Goal: Transaction & Acquisition: Purchase product/service

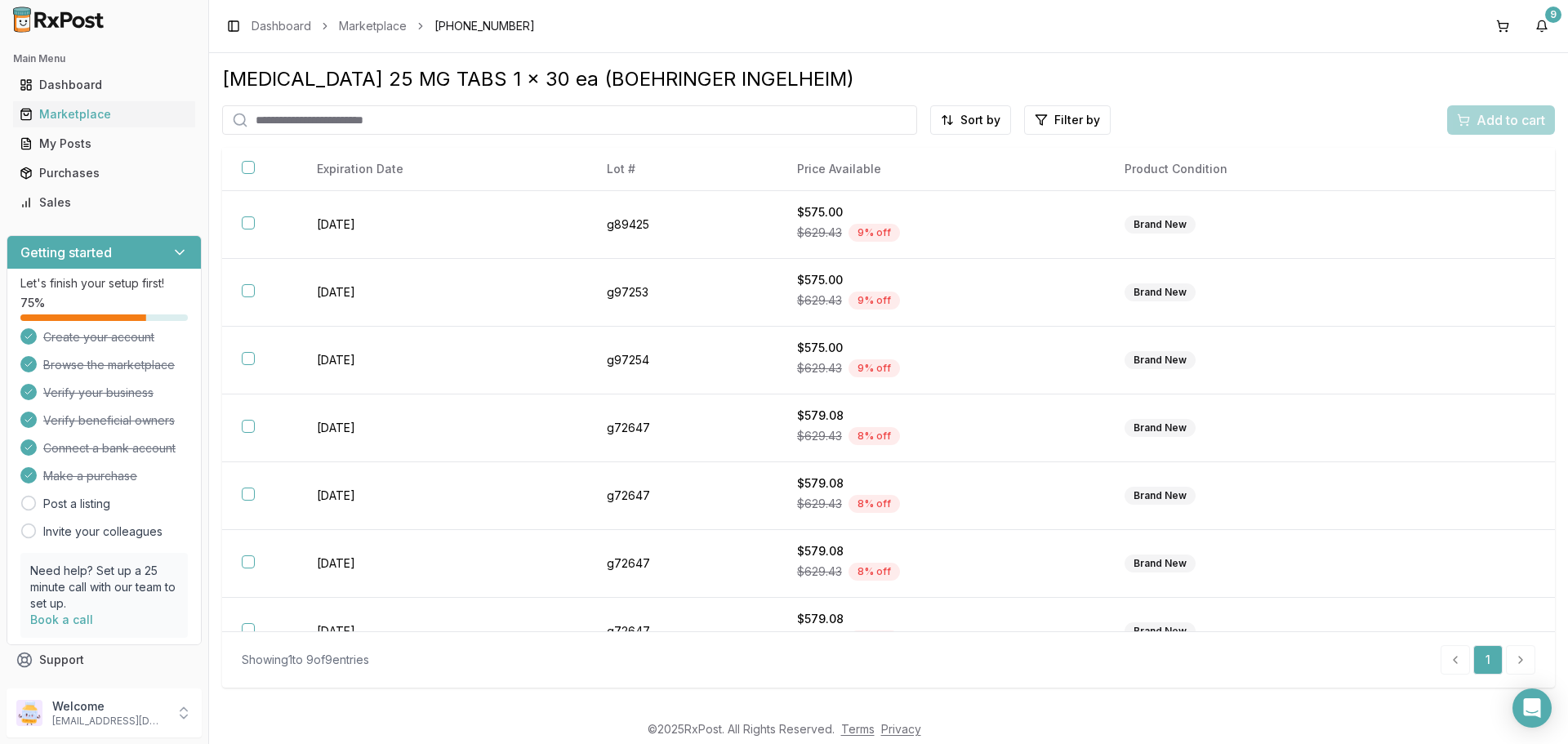
click at [723, 121] on input "search" at bounding box center [569, 120] width 695 height 30
type input "***"
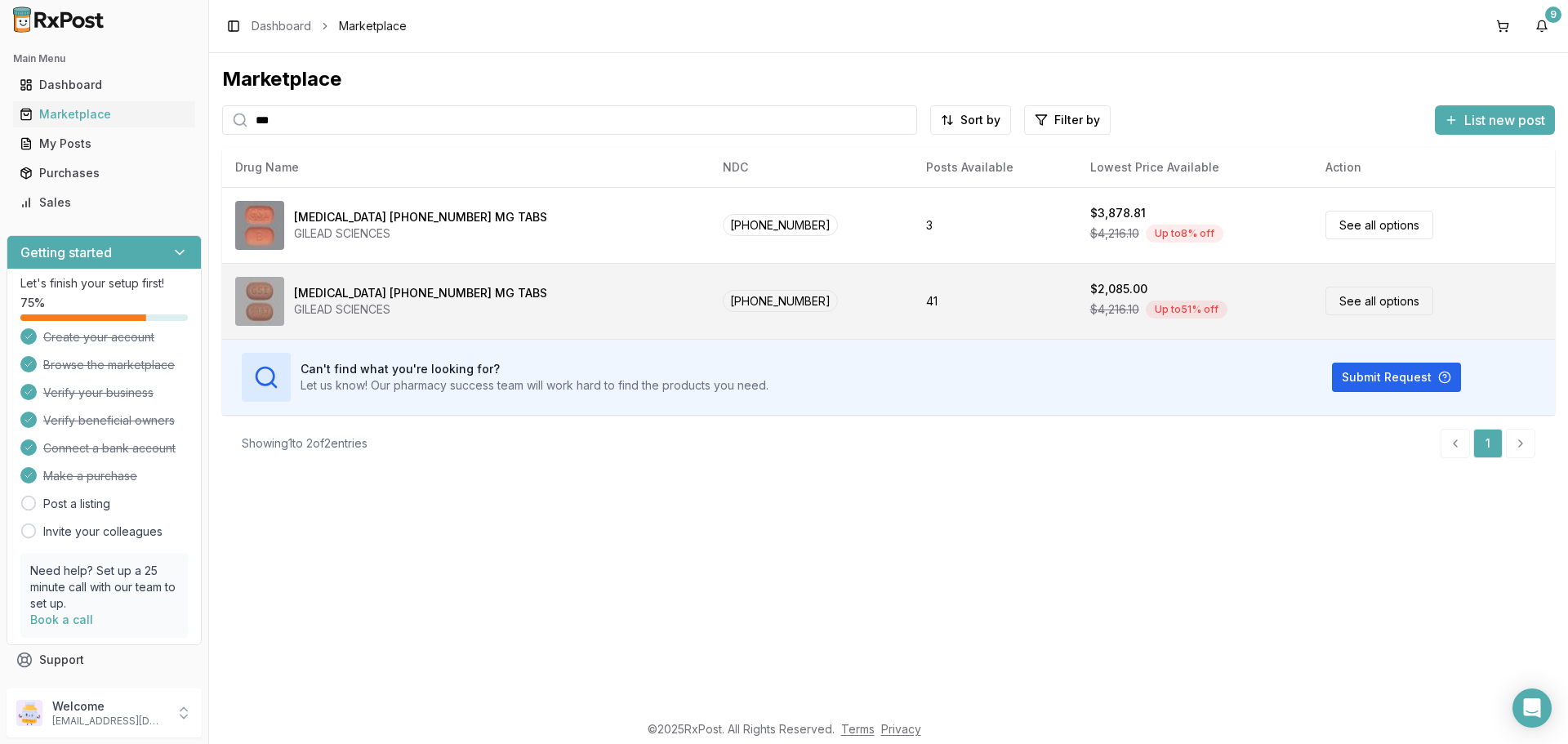
click at [1336, 300] on link "See all options" at bounding box center [1379, 301] width 108 height 29
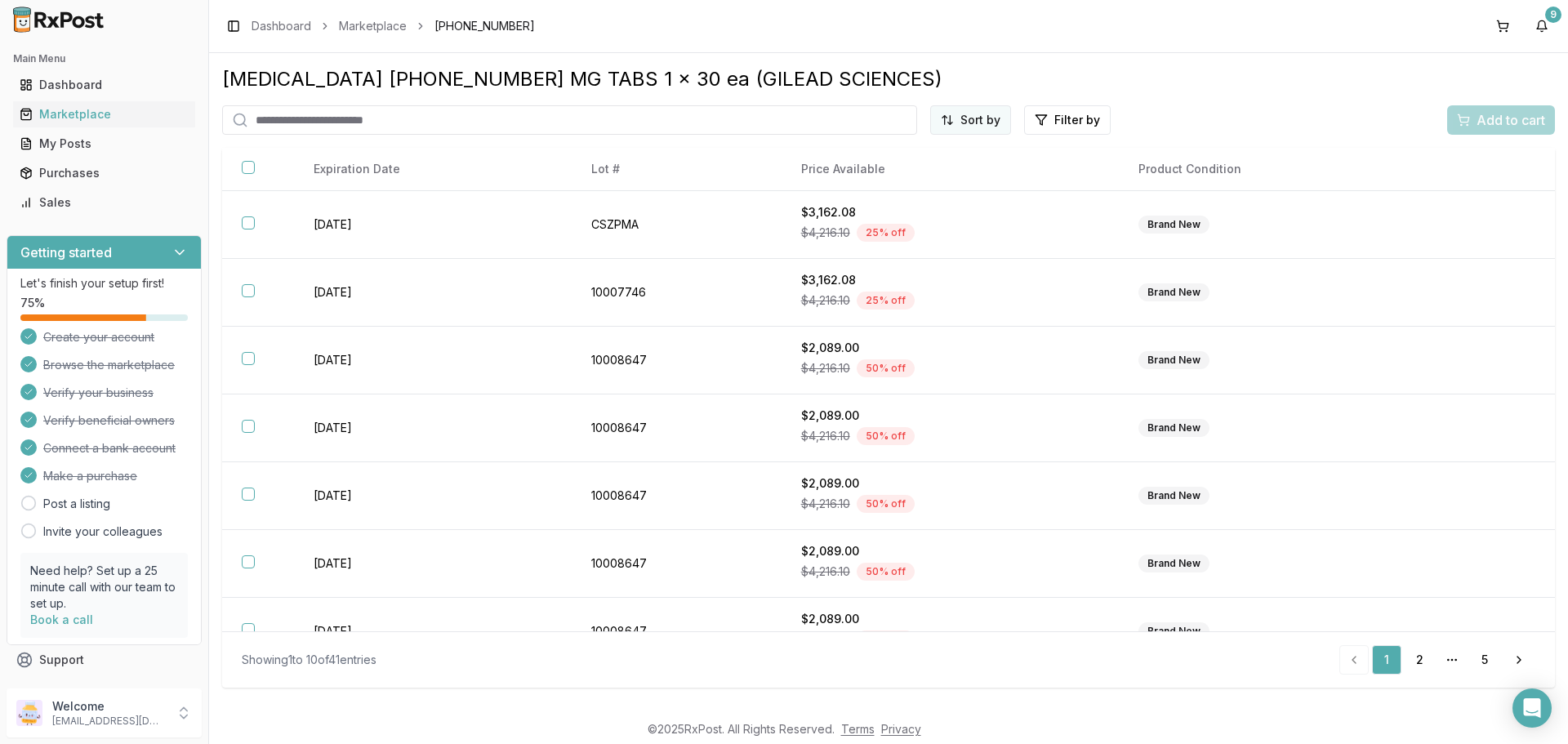
click at [979, 124] on html "Main Menu Dashboard Marketplace My Posts Purchases Sales Getting started Let's …" at bounding box center [784, 372] width 1568 height 744
click at [963, 173] on div "Price (Low to High)" at bounding box center [931, 181] width 155 height 26
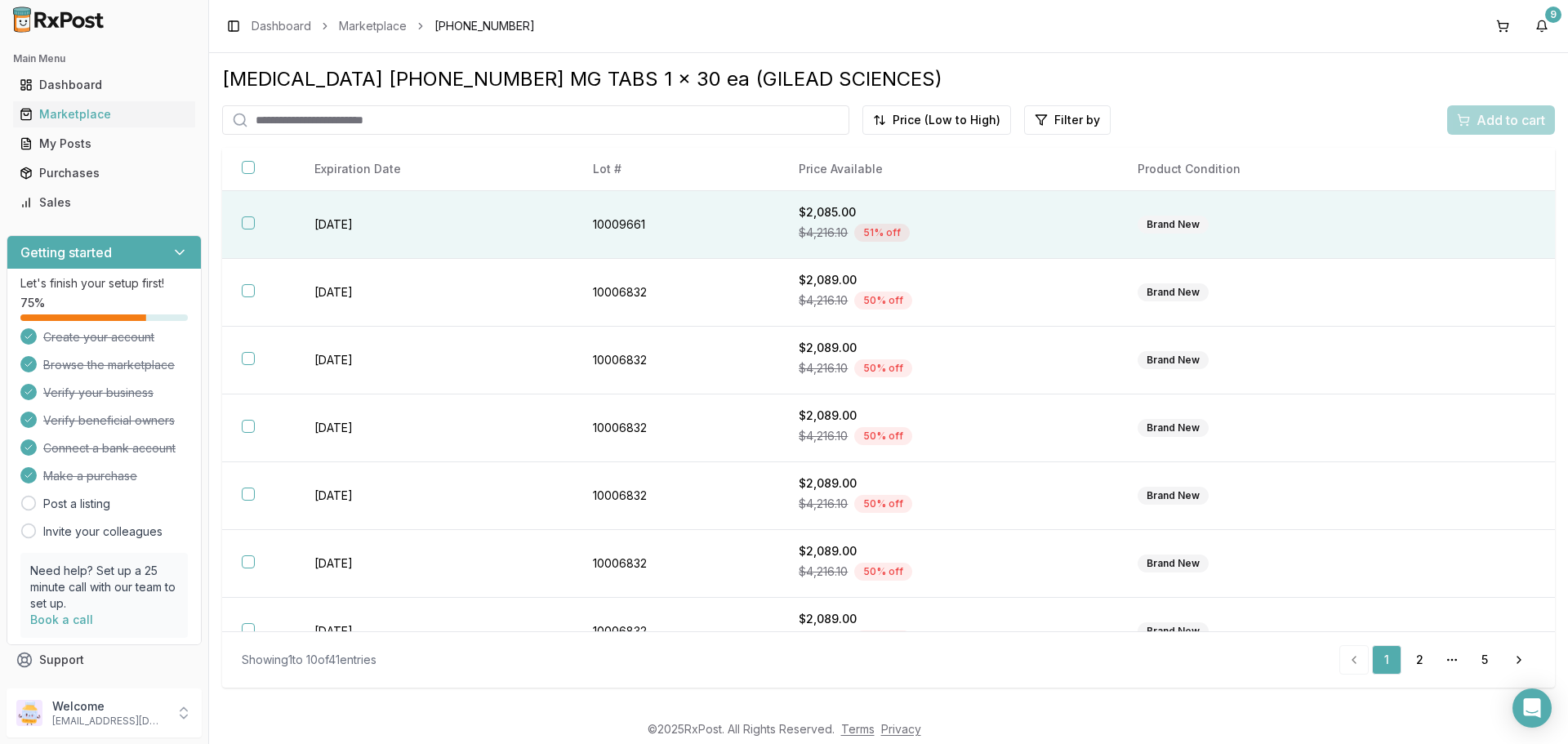
click at [244, 220] on button "button" at bounding box center [248, 222] width 13 height 13
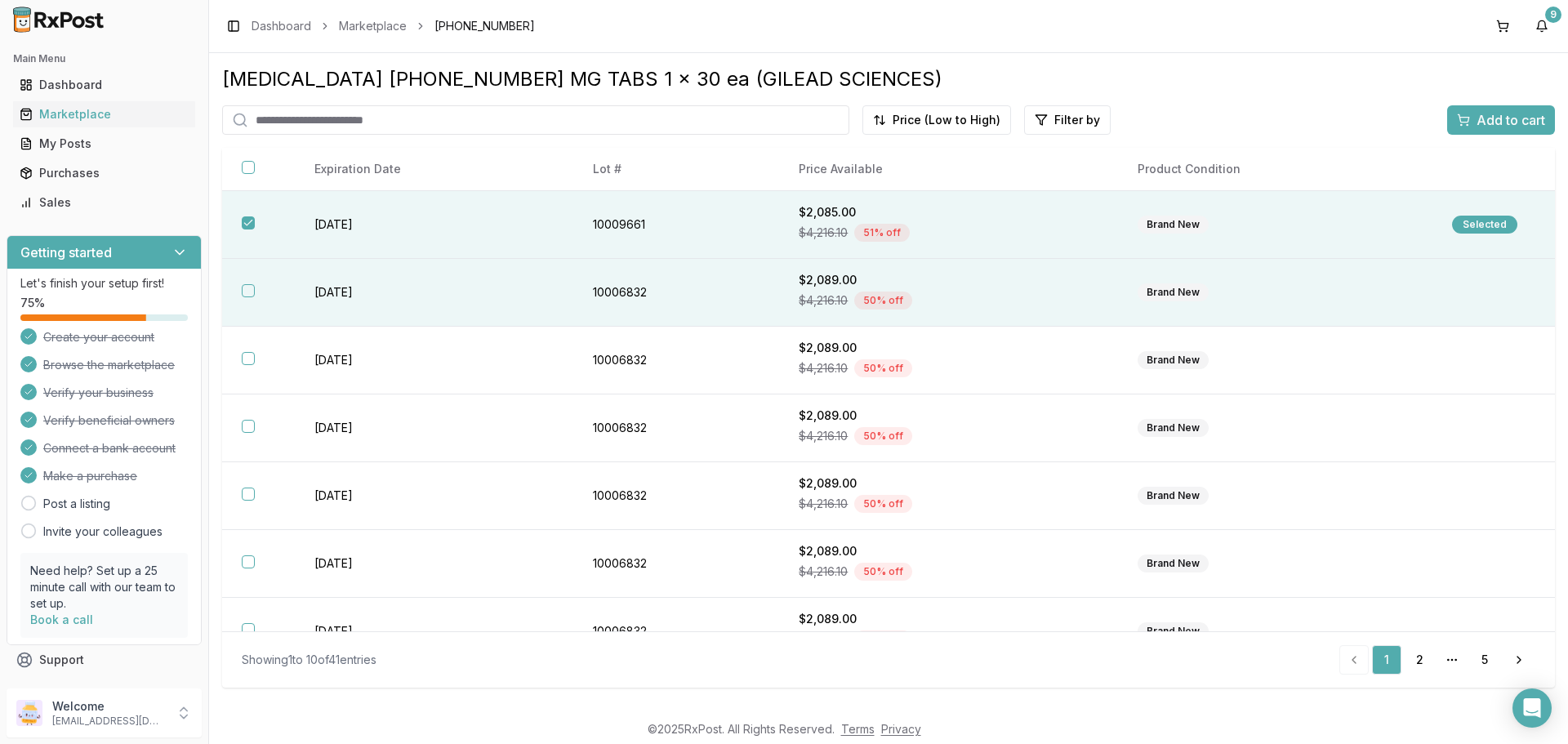
click at [248, 290] on button "button" at bounding box center [248, 290] width 13 height 13
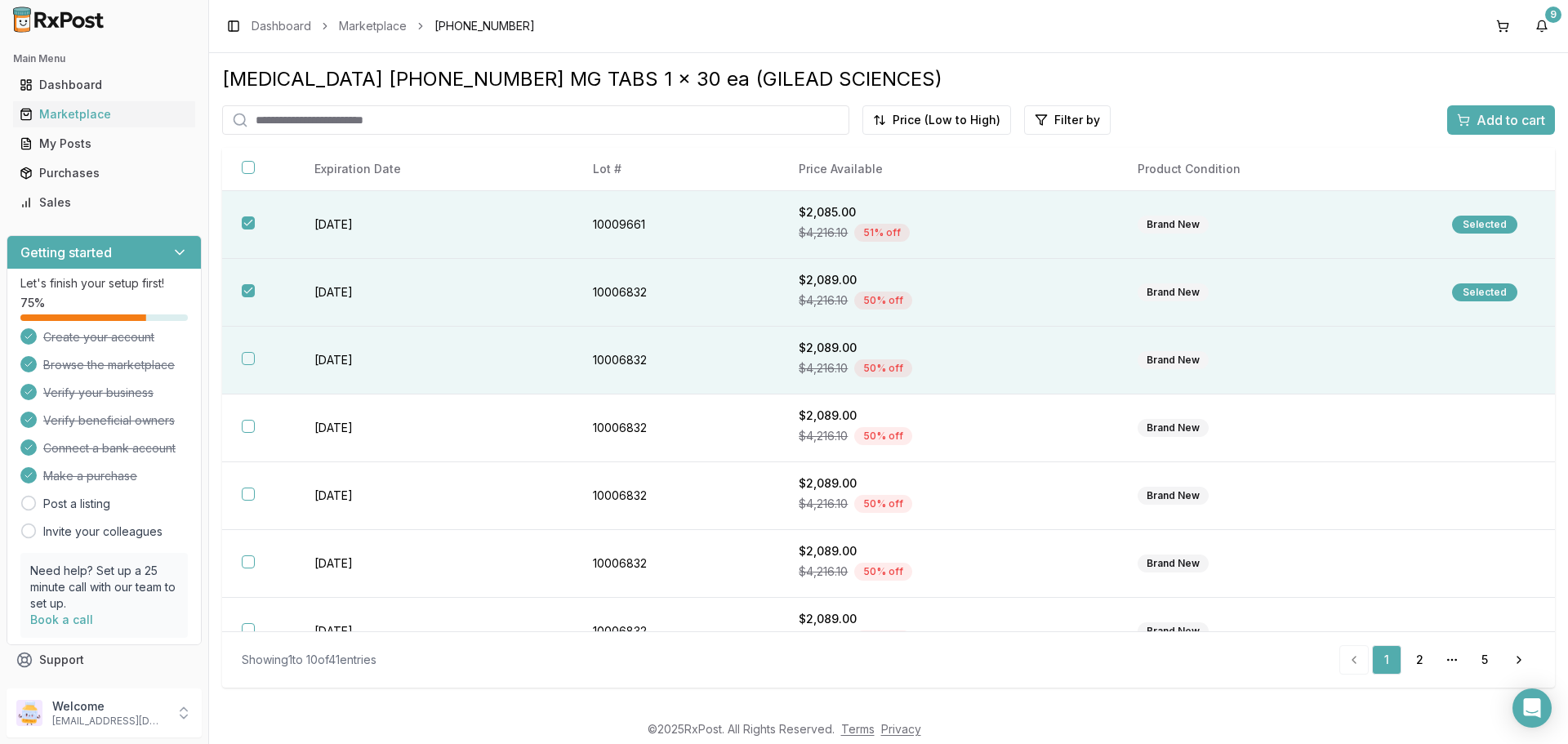
click at [244, 361] on button "button" at bounding box center [248, 358] width 13 height 13
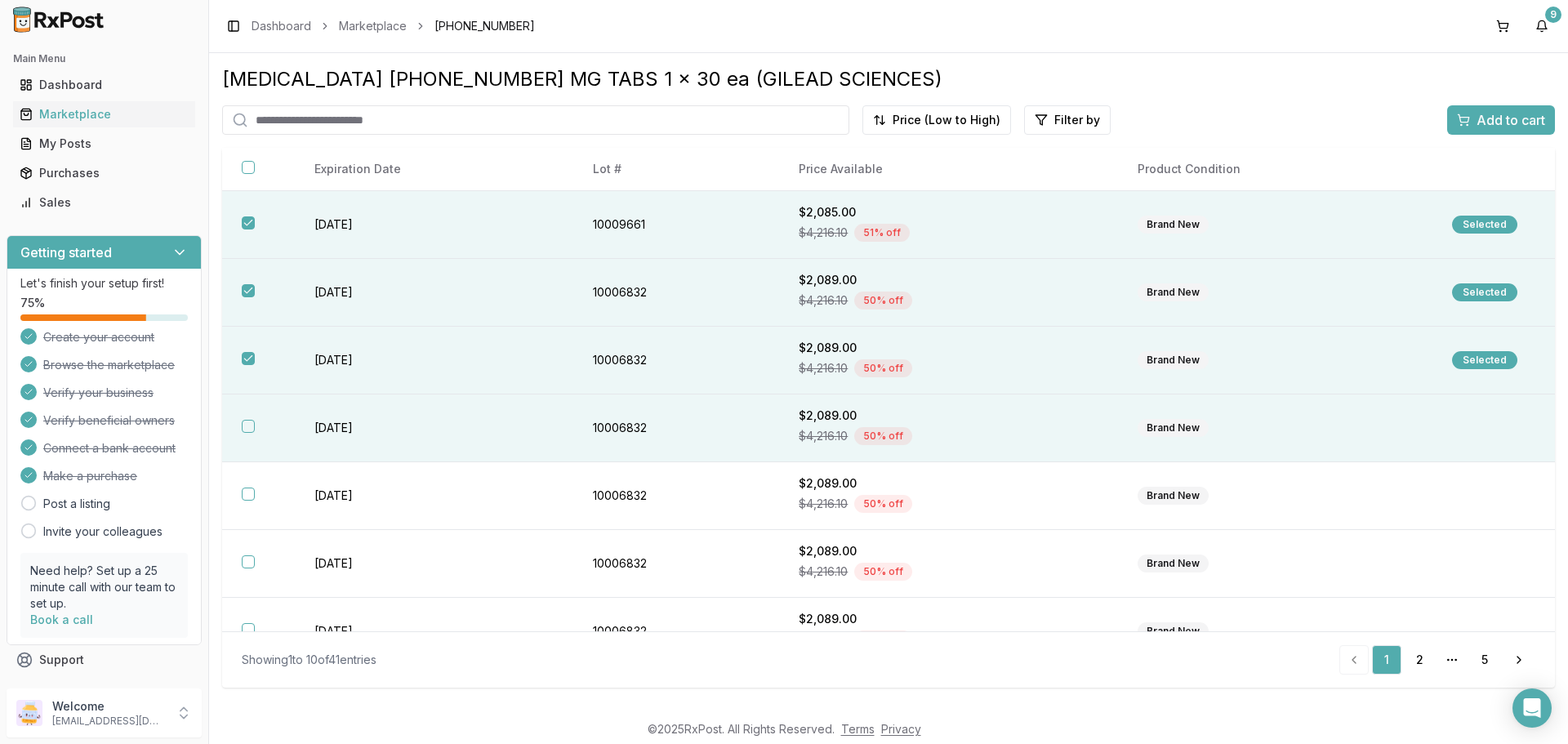
click at [244, 421] on button "button" at bounding box center [248, 426] width 13 height 13
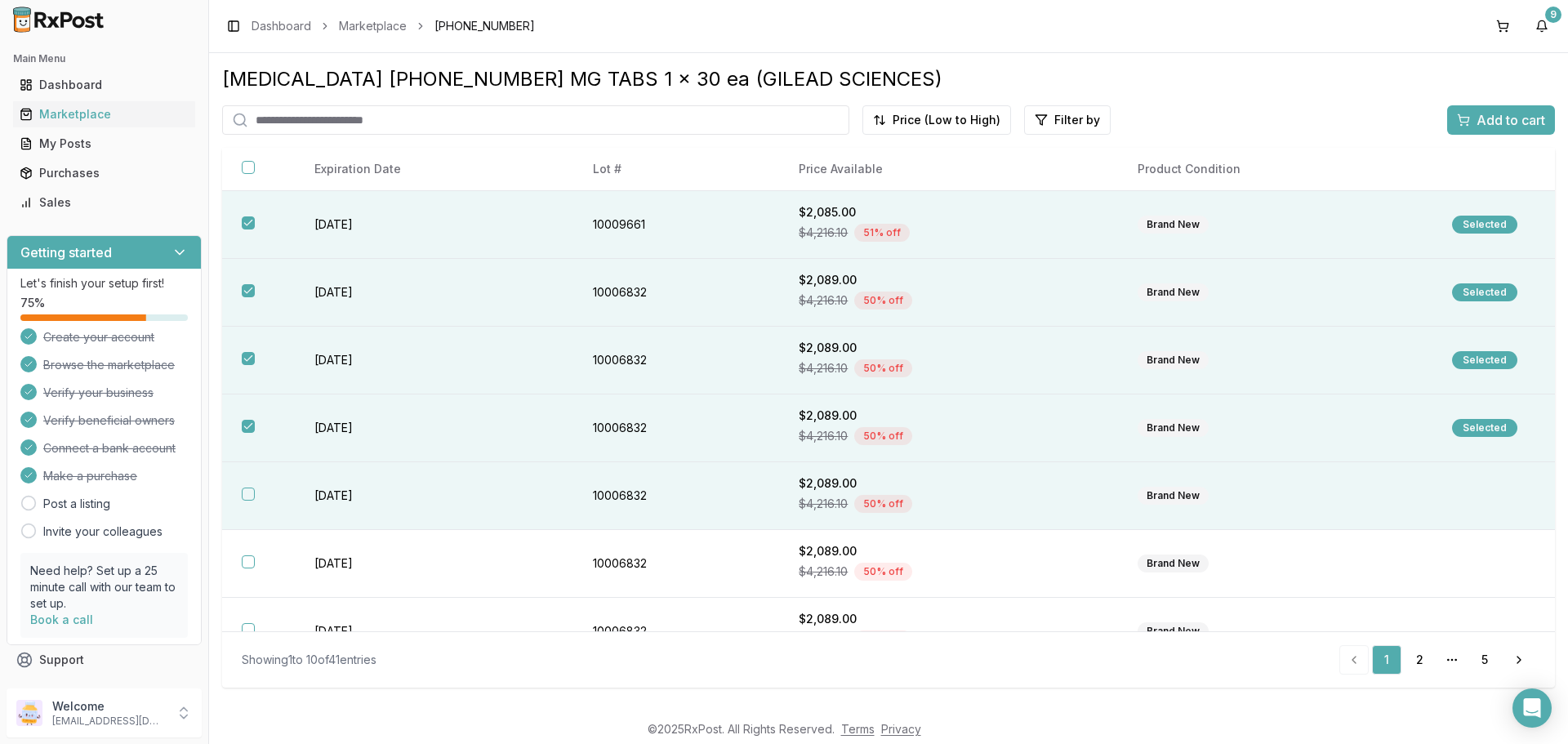
click at [246, 494] on button "button" at bounding box center [248, 494] width 13 height 13
click at [1490, 119] on span "Add to cart" at bounding box center [1510, 120] width 69 height 20
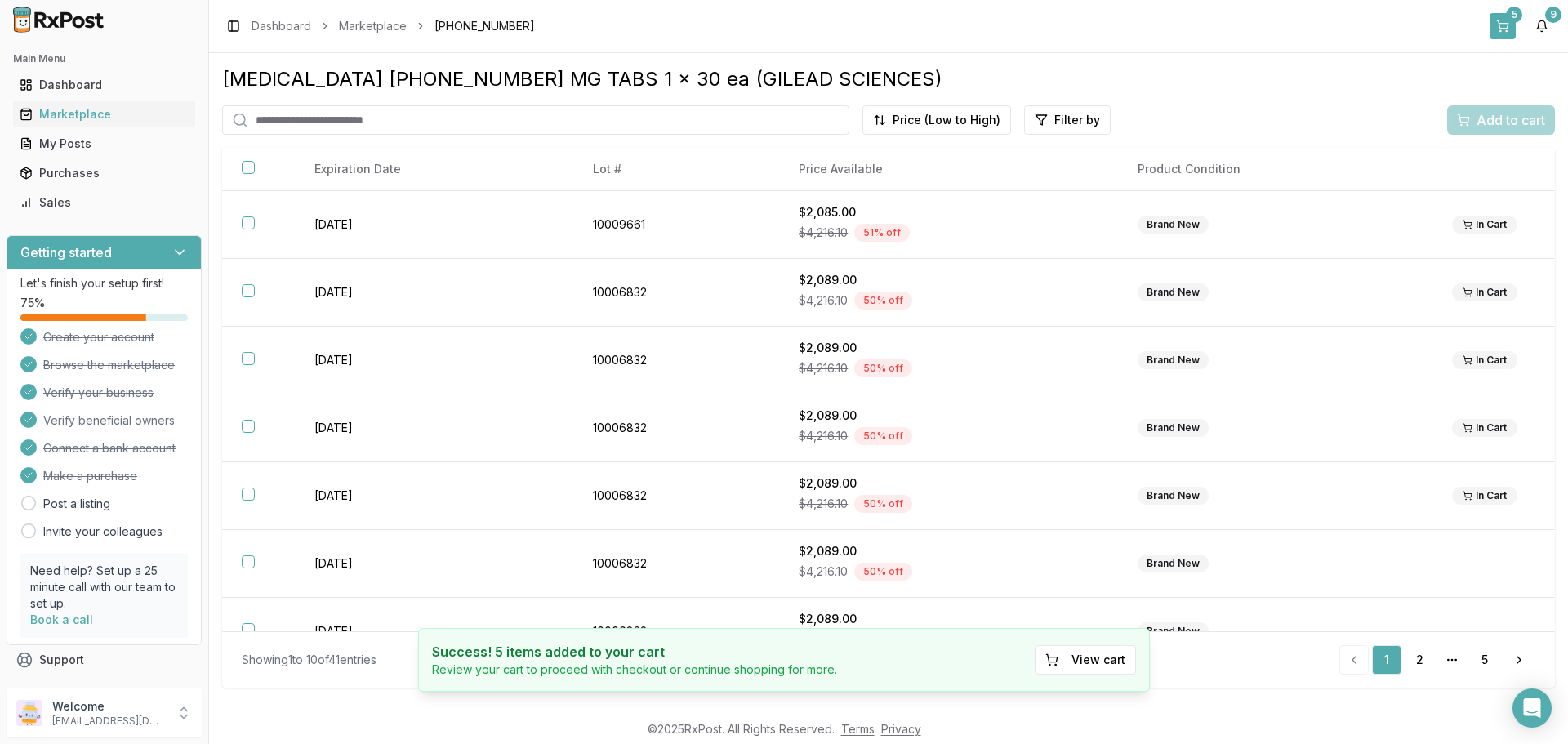
click at [1500, 30] on button "5" at bounding box center [1502, 26] width 26 height 26
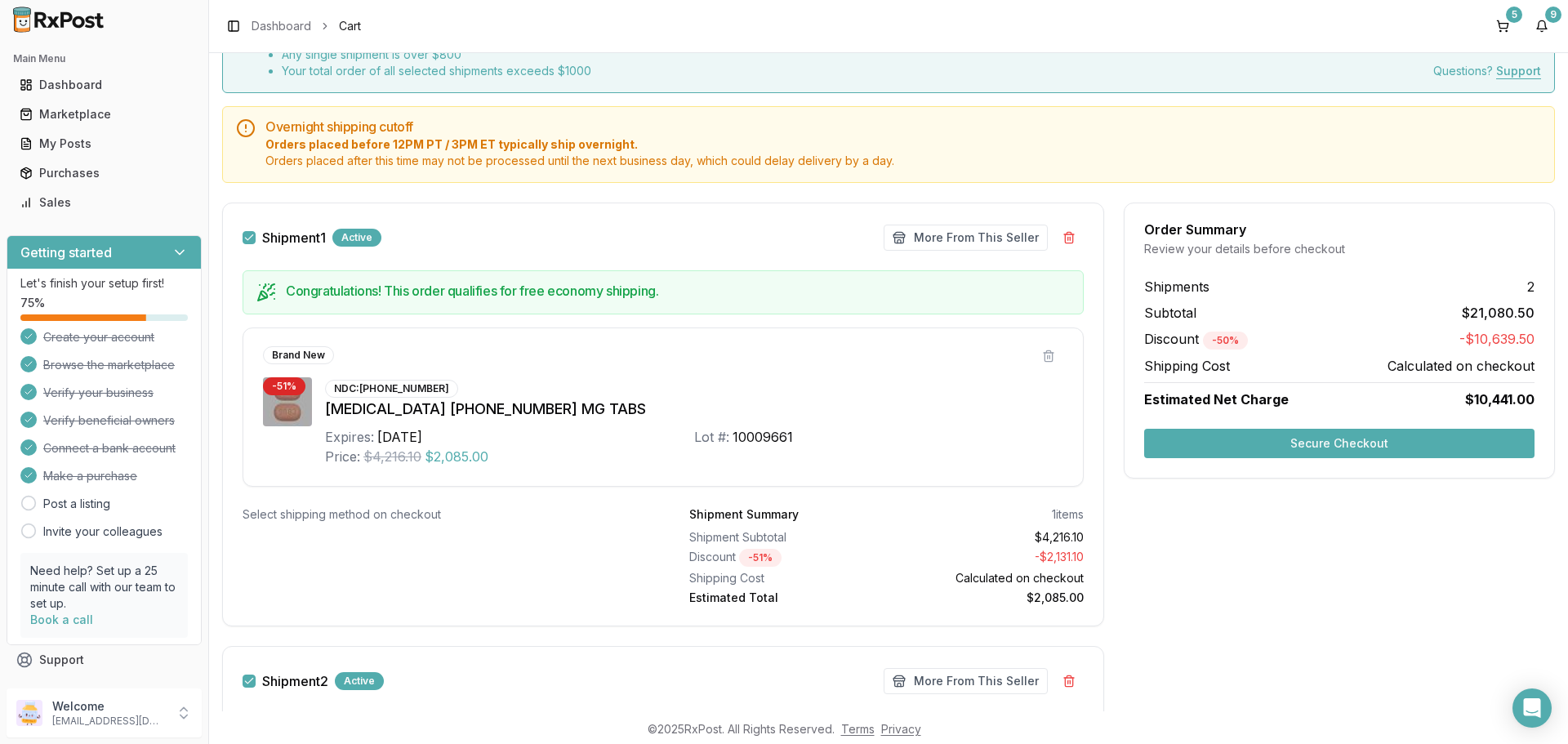
scroll to position [47, 0]
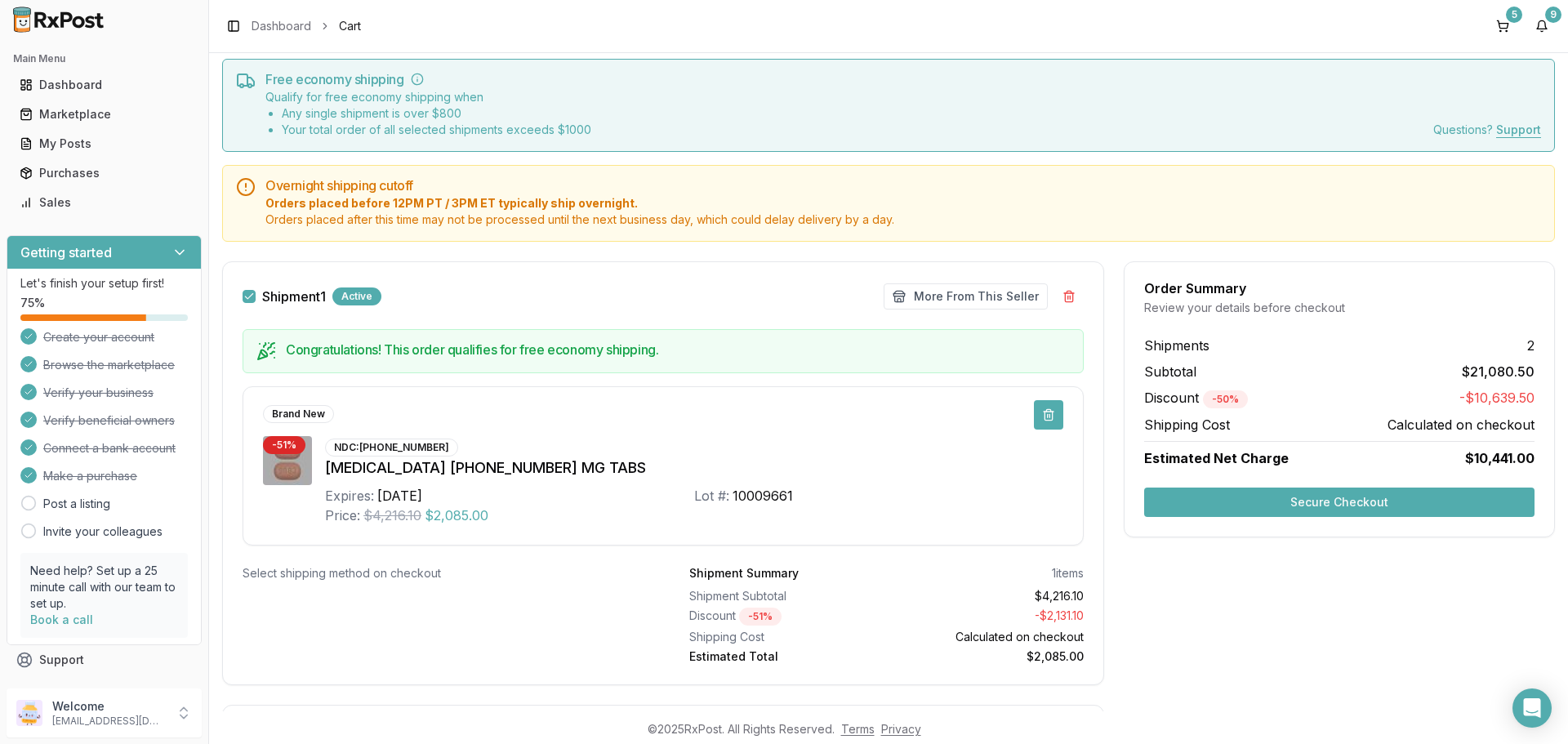
click at [1046, 415] on button at bounding box center [1048, 415] width 30 height 30
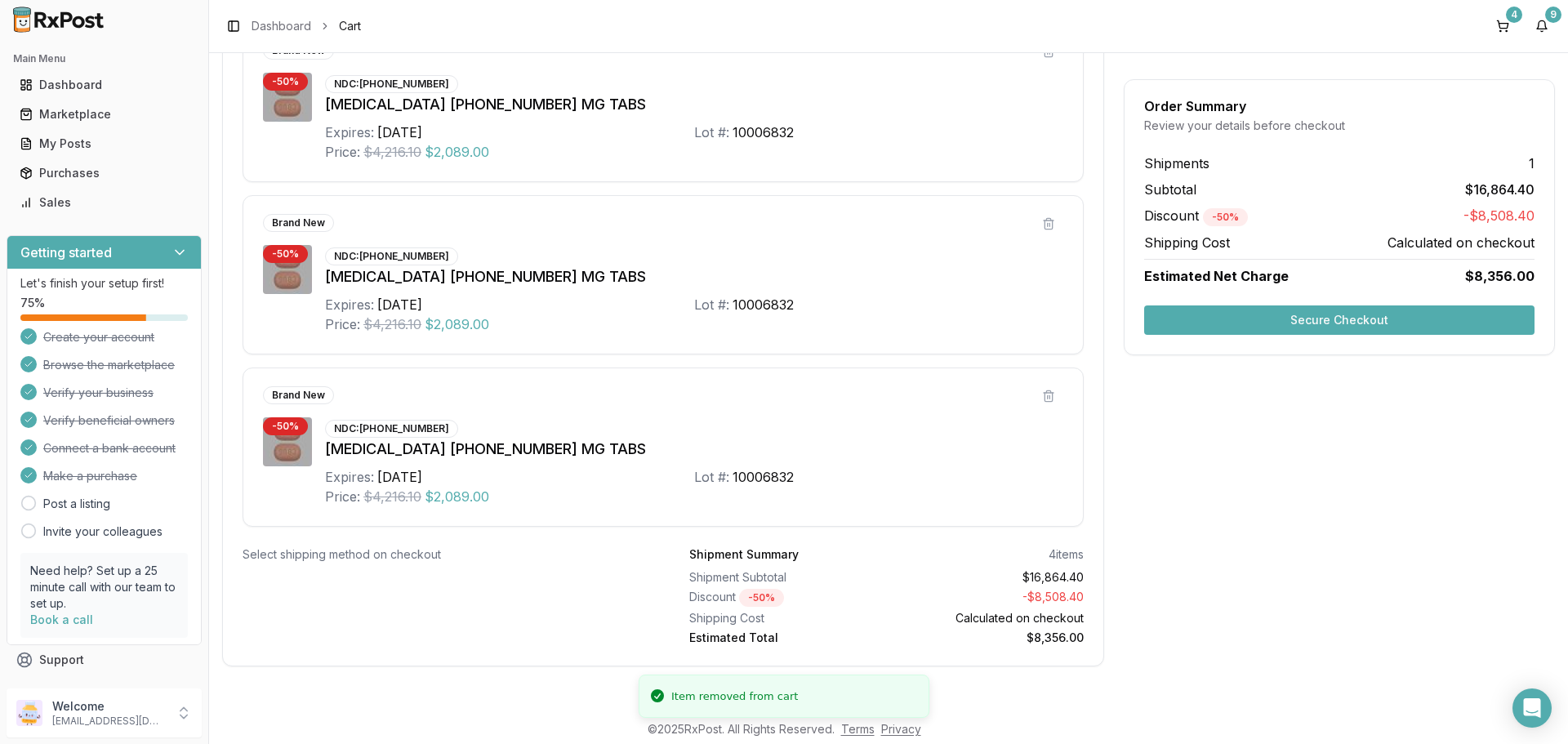
scroll to position [583, 0]
click at [1229, 318] on button "Secure Checkout" at bounding box center [1339, 320] width 391 height 30
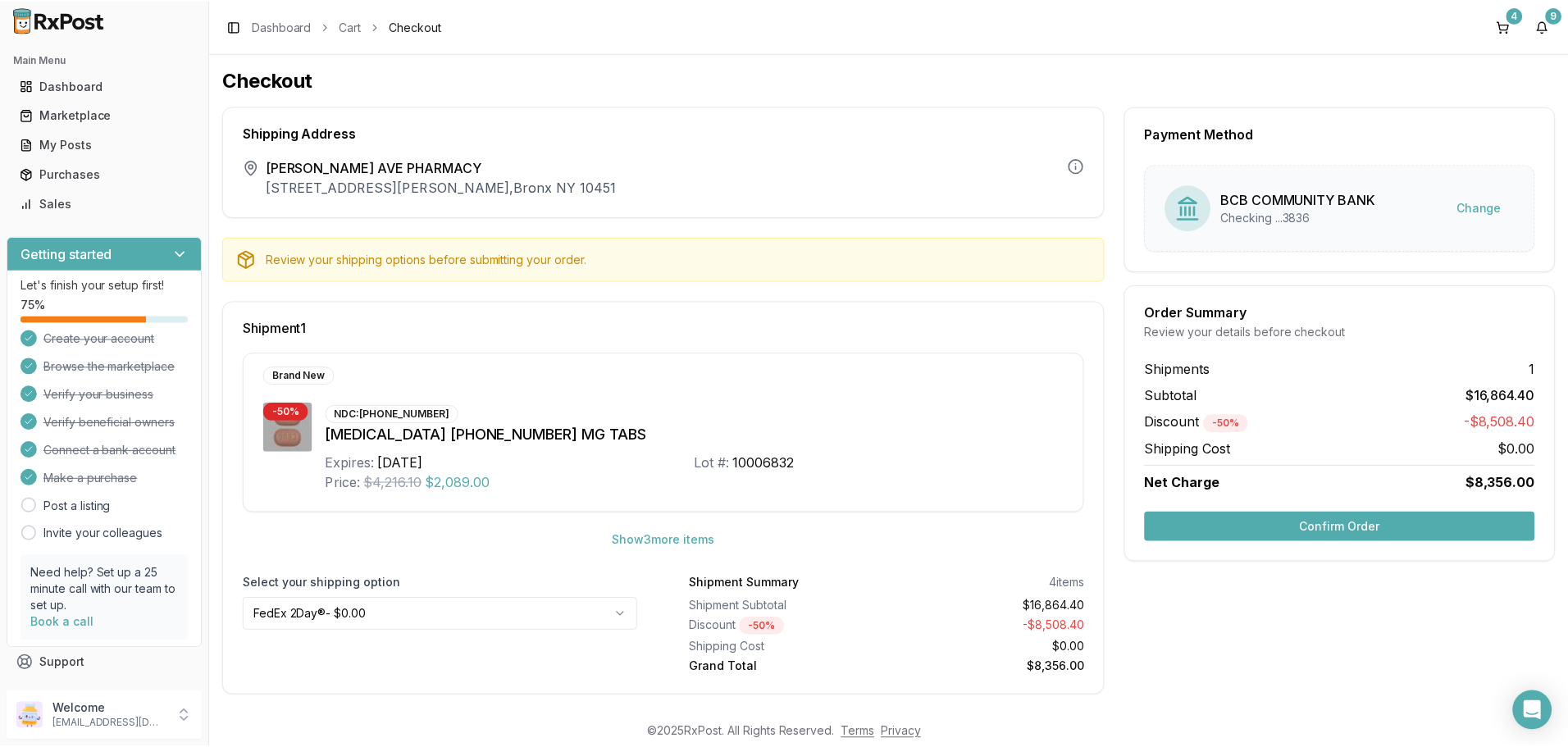
scroll to position [8, 0]
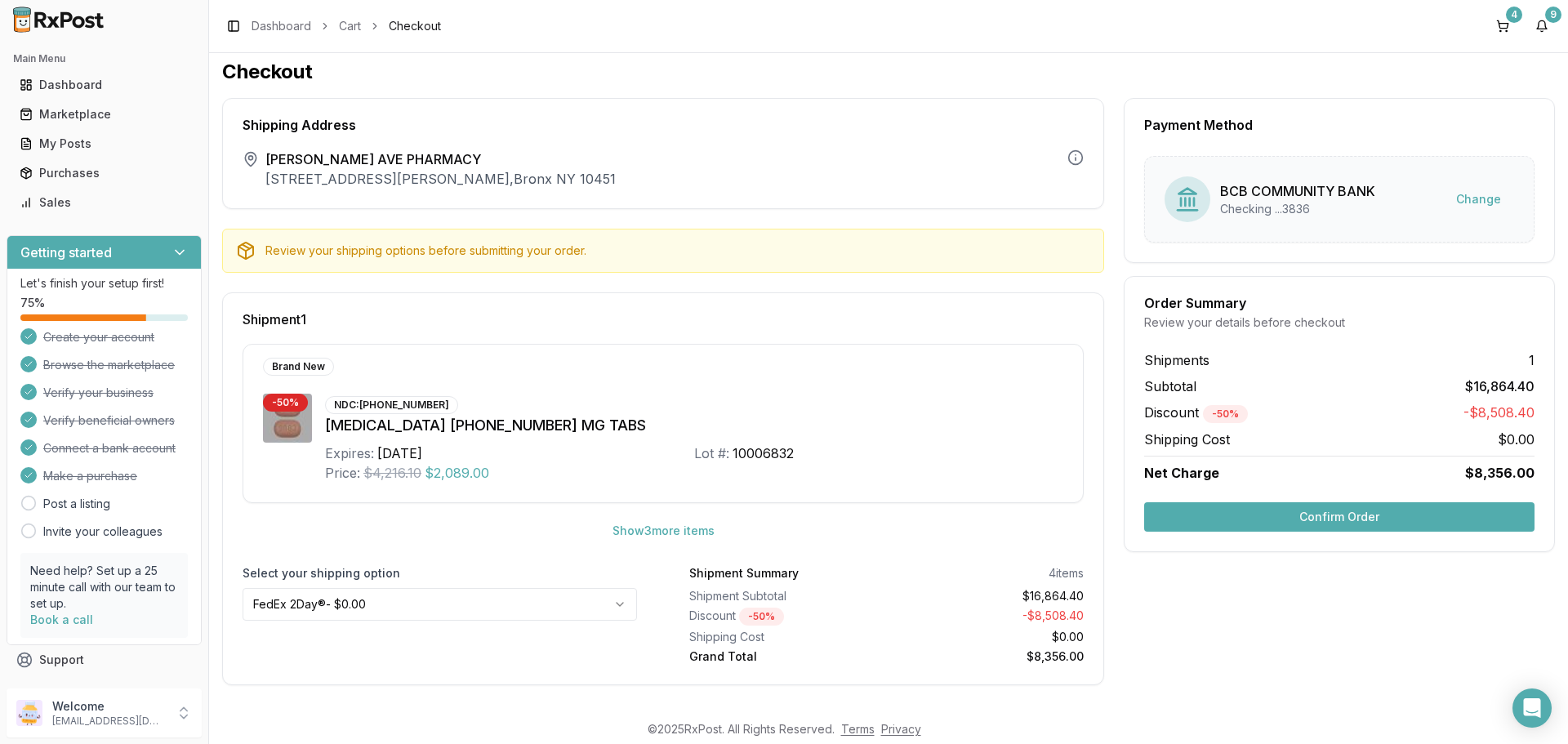
click at [1273, 522] on button "Confirm Order" at bounding box center [1339, 517] width 391 height 30
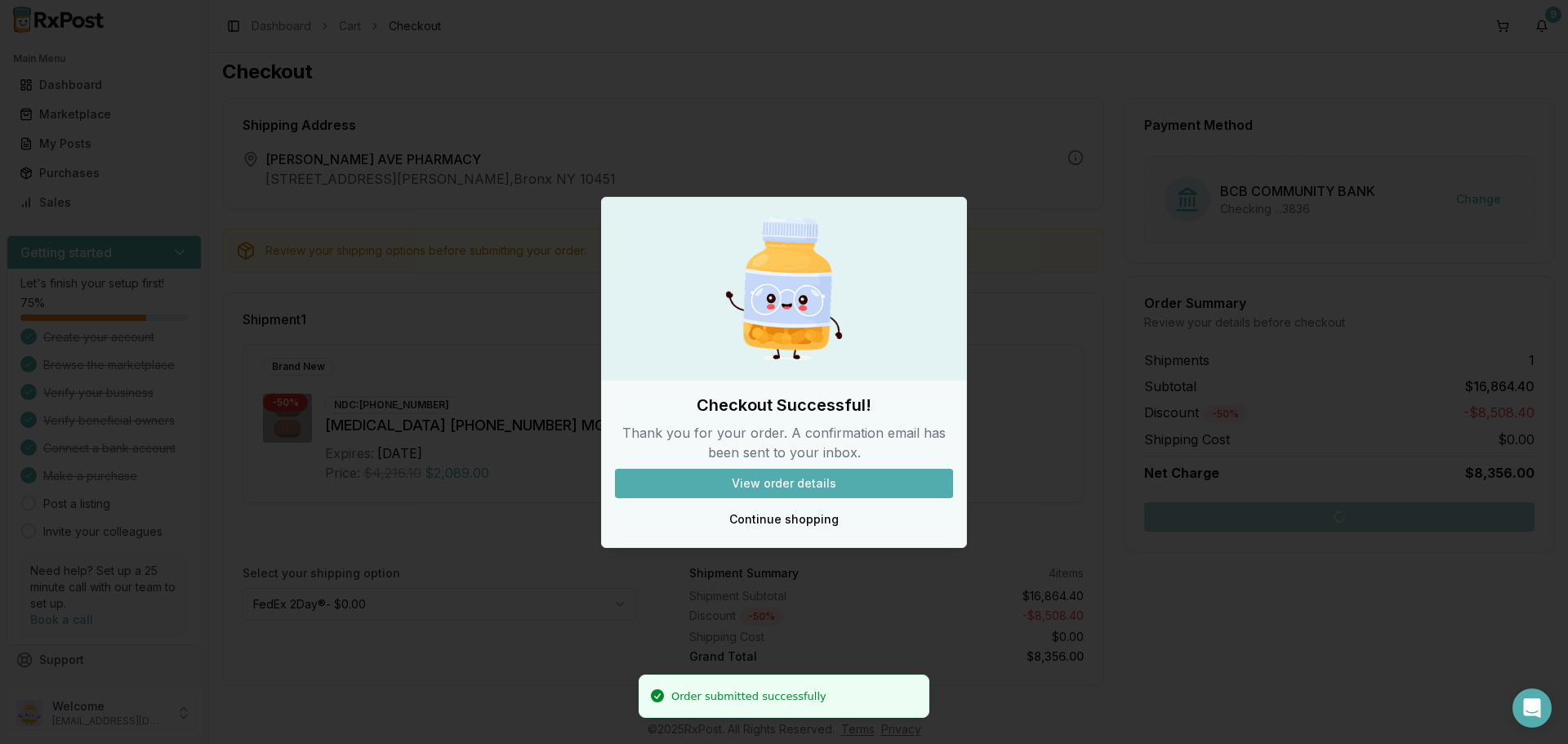
click at [852, 485] on button "View order details" at bounding box center [784, 484] width 338 height 30
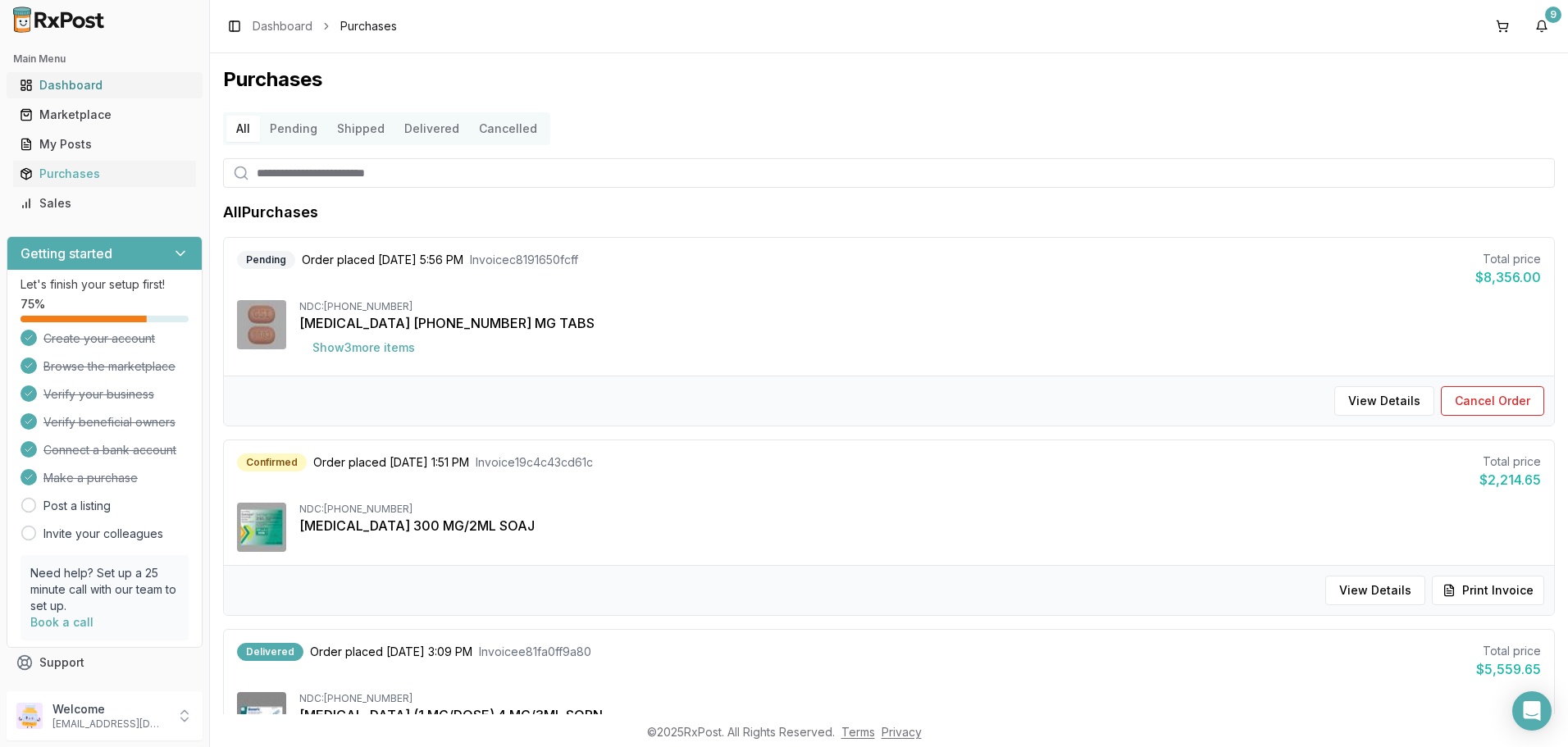
click at [68, 85] on div "Dashboard" at bounding box center [104, 85] width 170 height 16
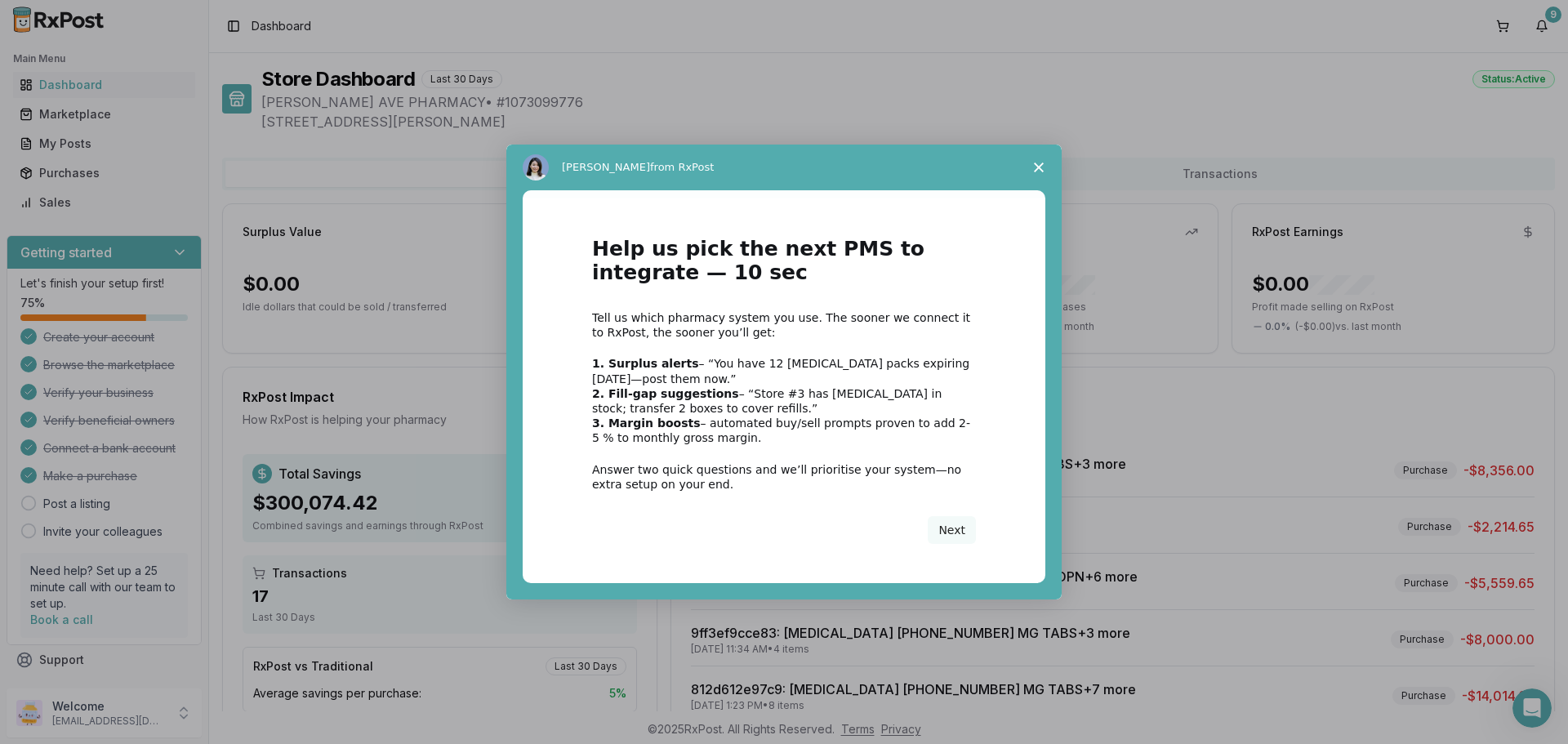
click at [1035, 169] on icon "Close survey" at bounding box center [1039, 168] width 10 height 10
